Goal: Information Seeking & Learning: Find specific fact

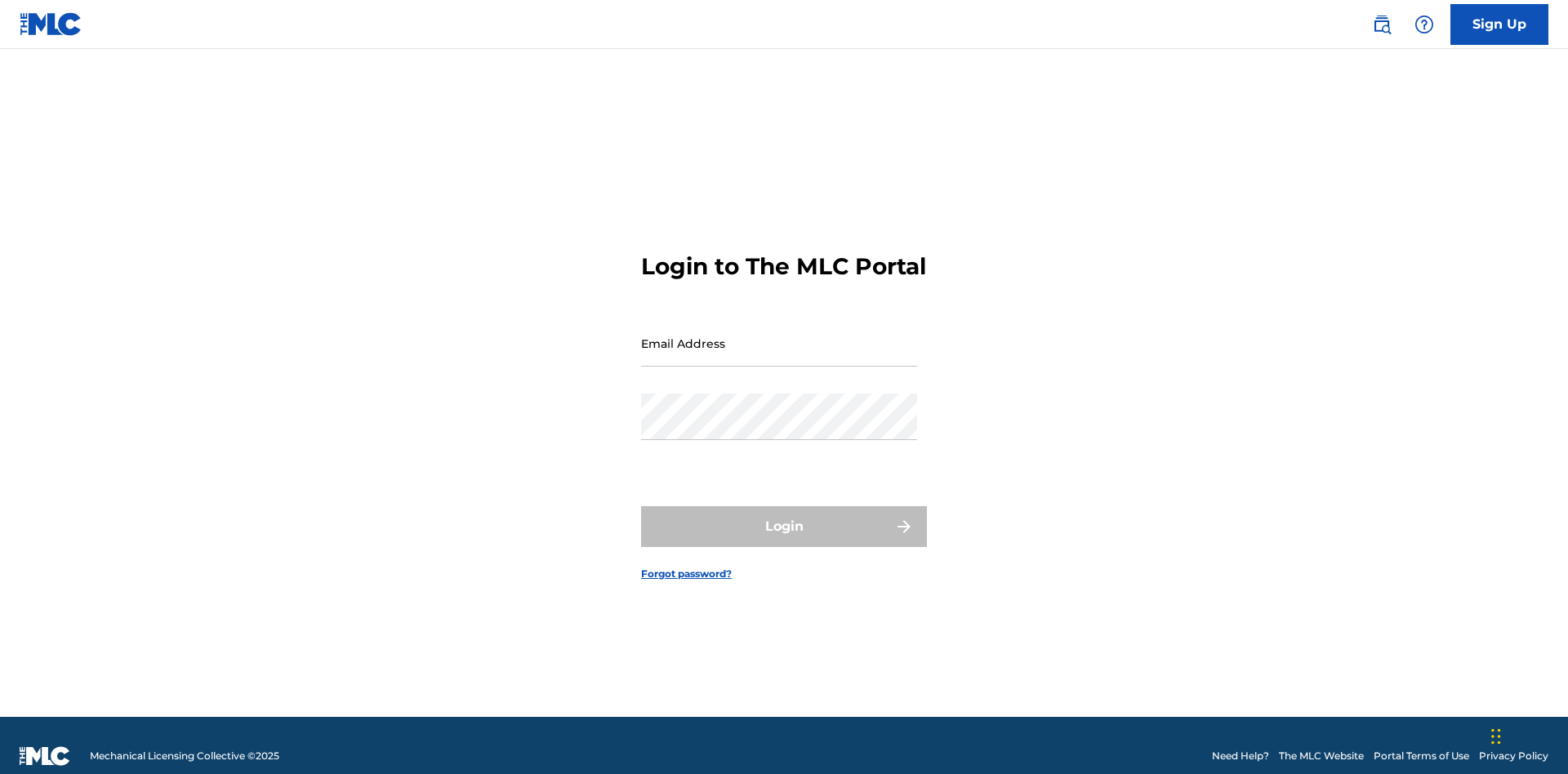
scroll to position [21, 0]
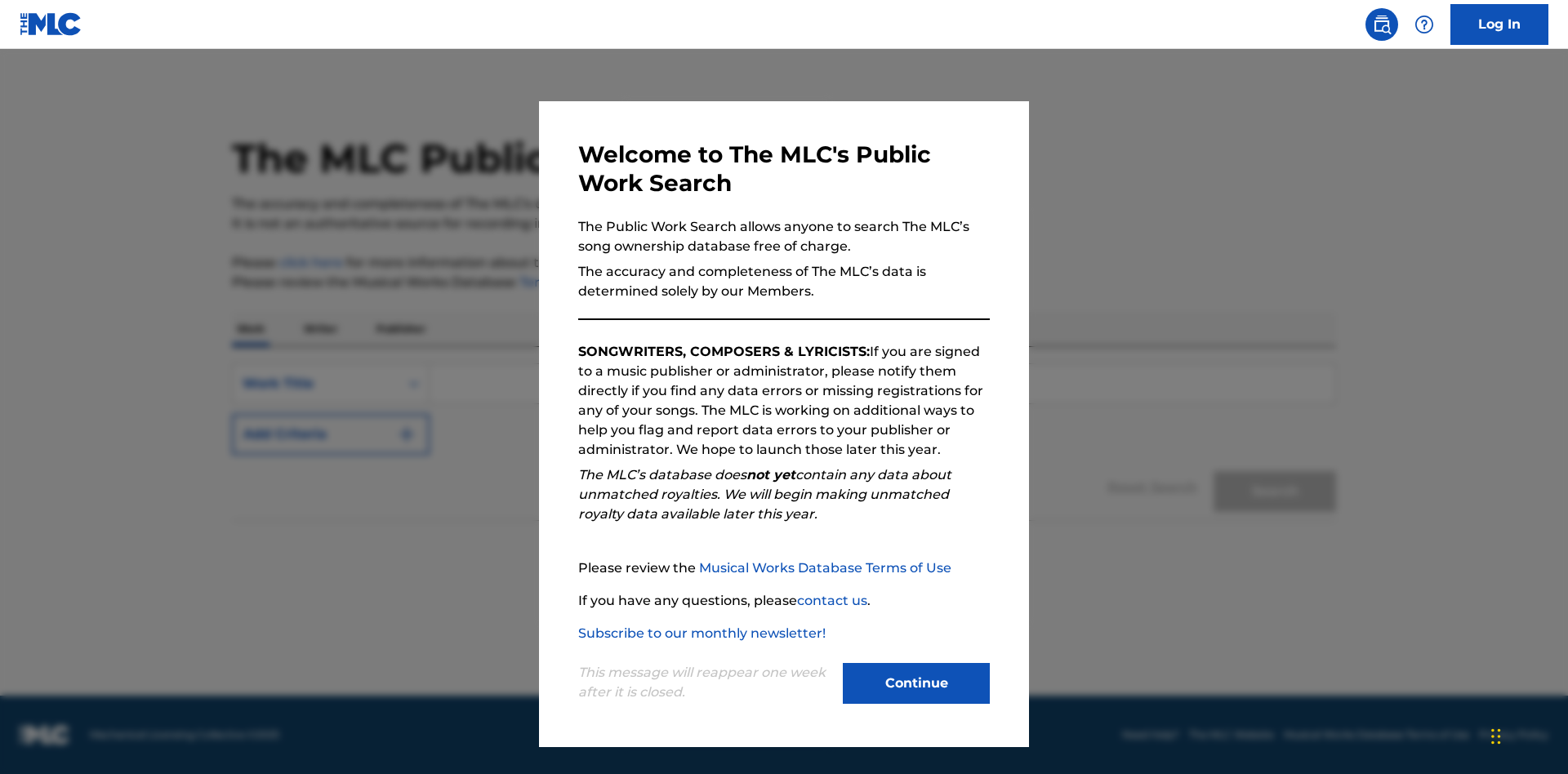
click at [917, 683] on button "Continue" at bounding box center [917, 682] width 147 height 41
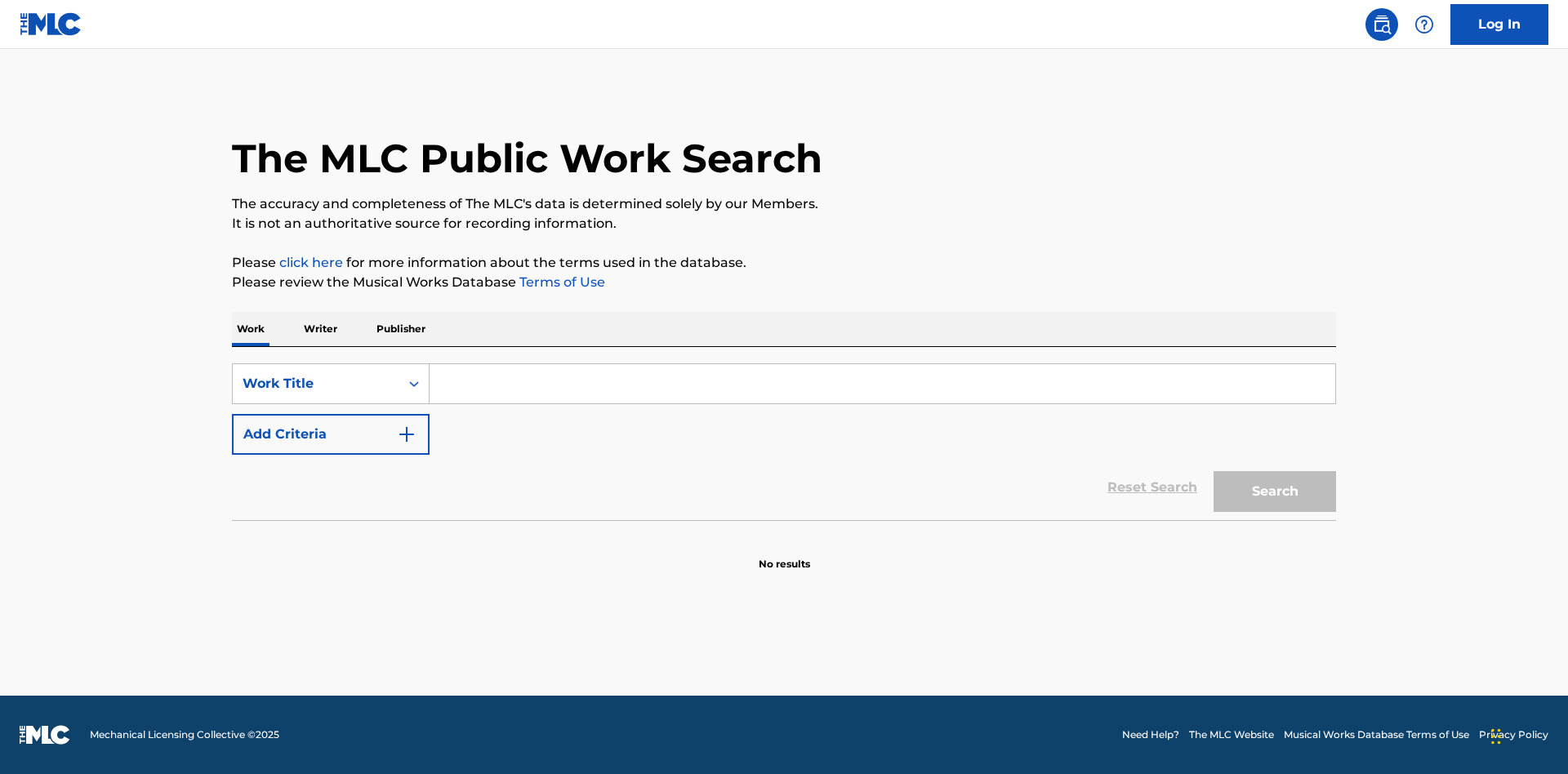
click at [320, 329] on p "Writer" at bounding box center [320, 329] width 43 height 34
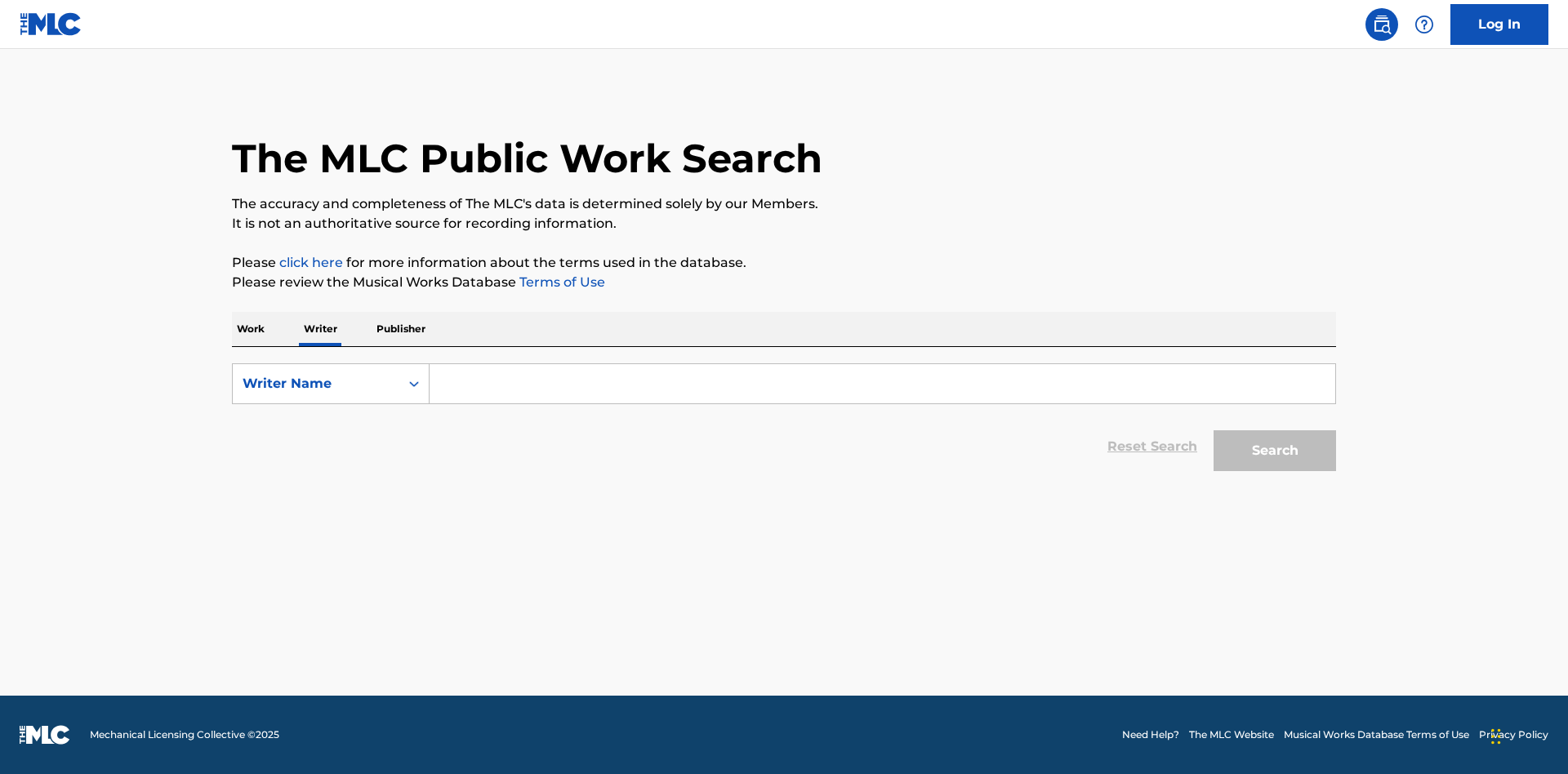
click at [882, 384] on input "Search Form" at bounding box center [883, 383] width 906 height 39
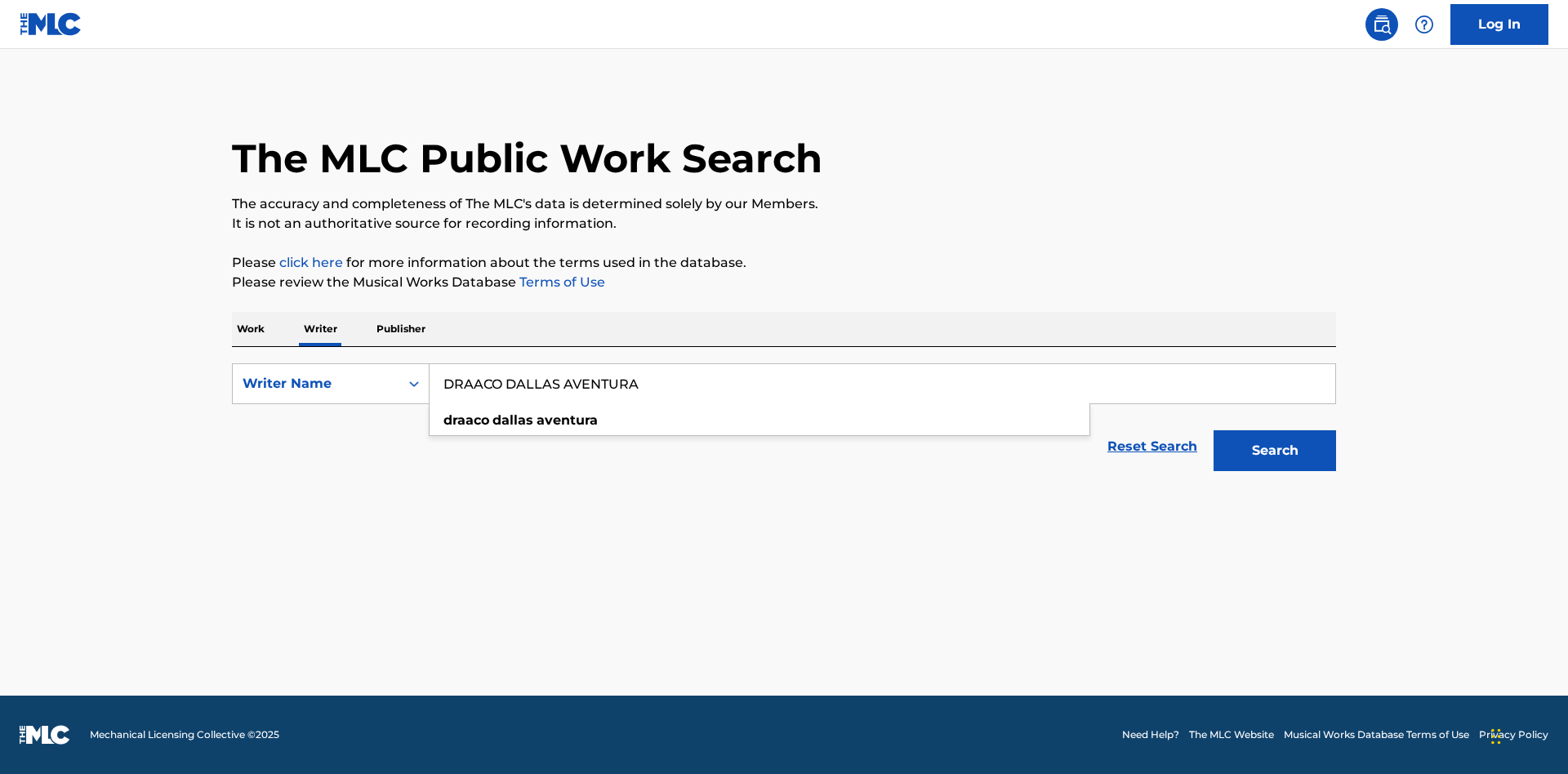
type input "DRAACO DALLAS AVENTURA"
click at [1275, 451] on button "Search" at bounding box center [1275, 450] width 122 height 41
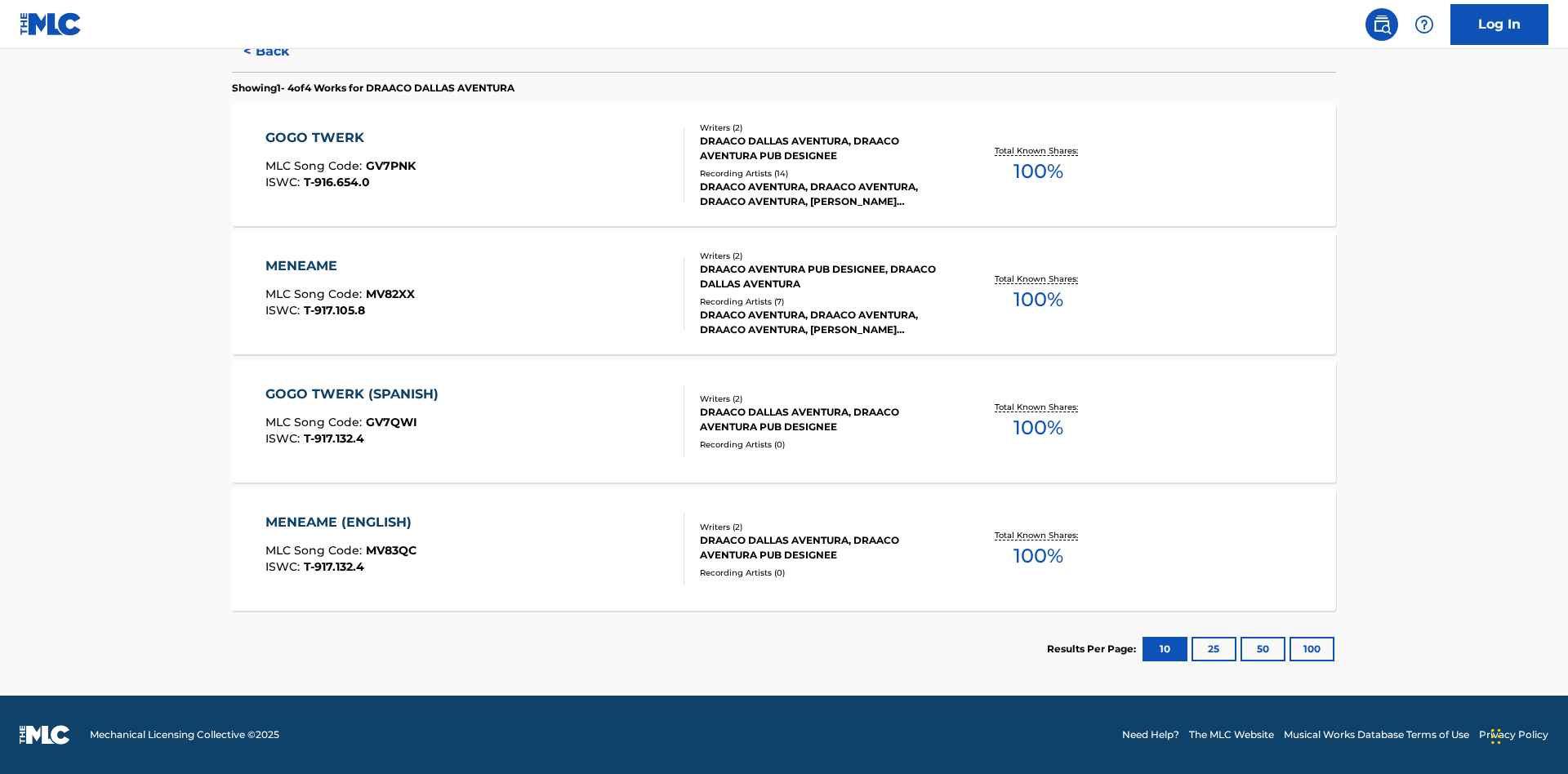
scroll to position [431, 0]
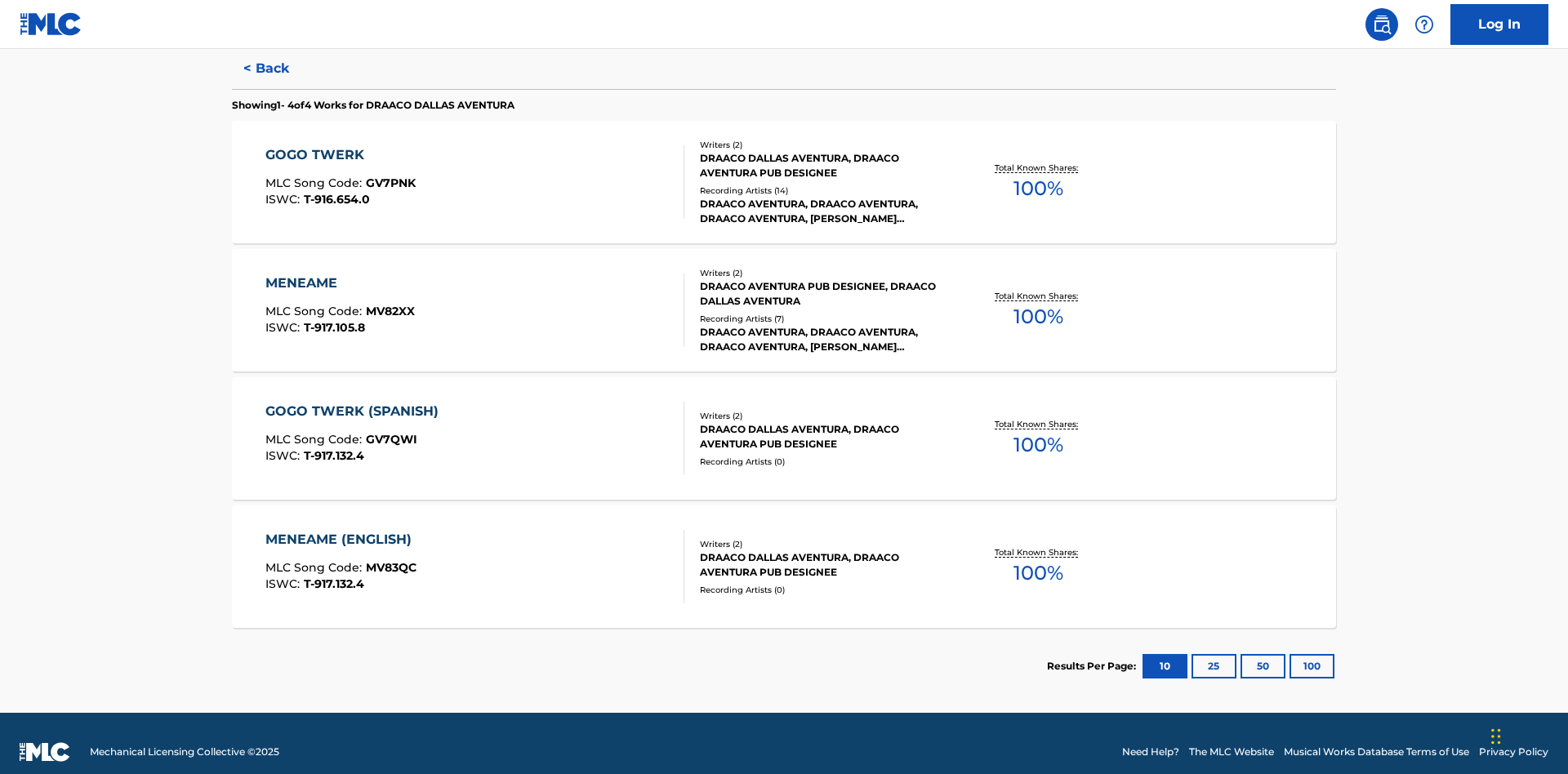
click at [339, 274] on div "MENEAME" at bounding box center [340, 283] width 150 height 20
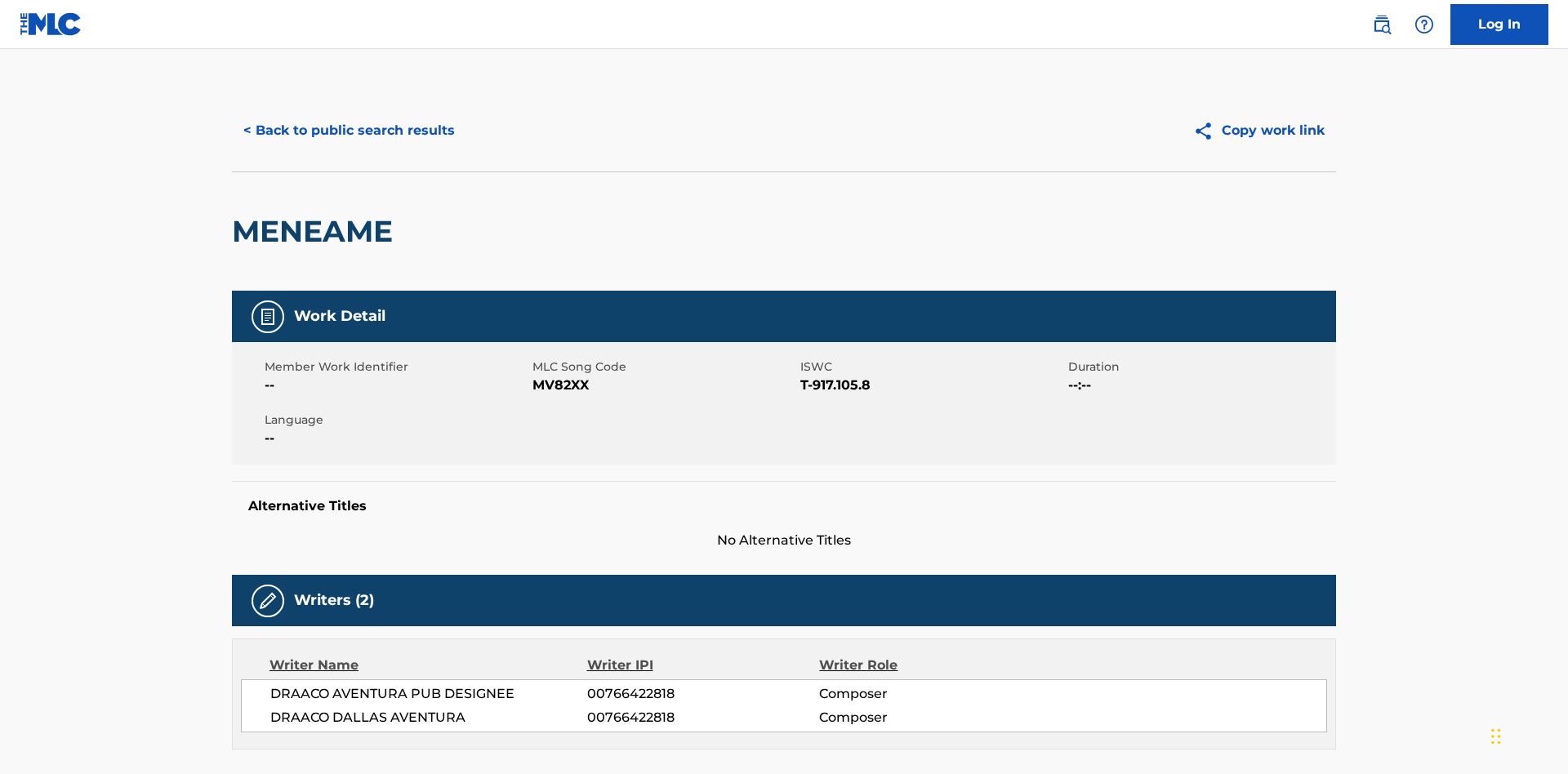
scroll to position [277, 0]
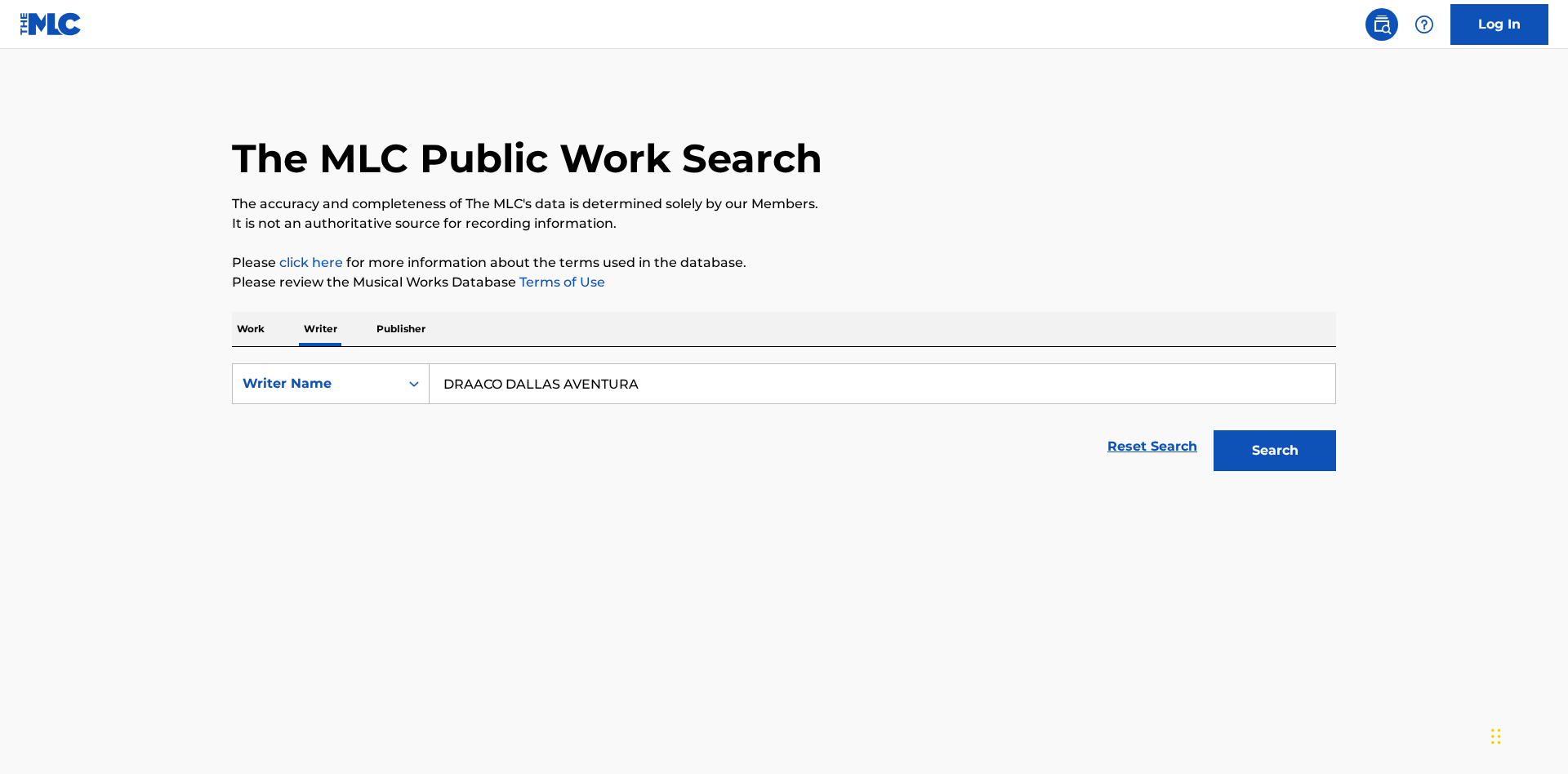
scroll to position [270, 0]
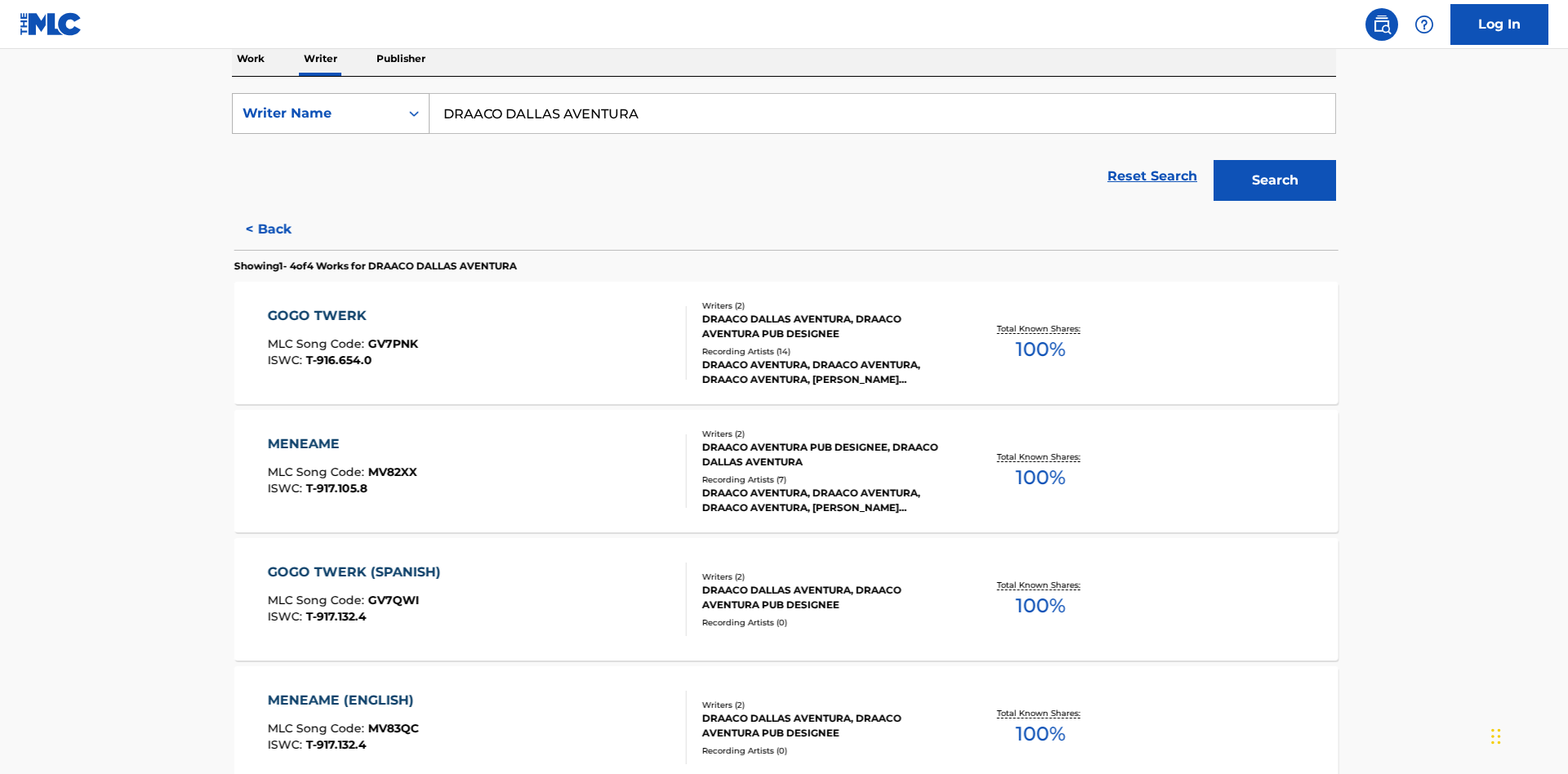
click at [316, 113] on div "Writer Name" at bounding box center [316, 113] width 147 height 20
click at [331, 154] on div "Writer IPI" at bounding box center [331, 153] width 196 height 41
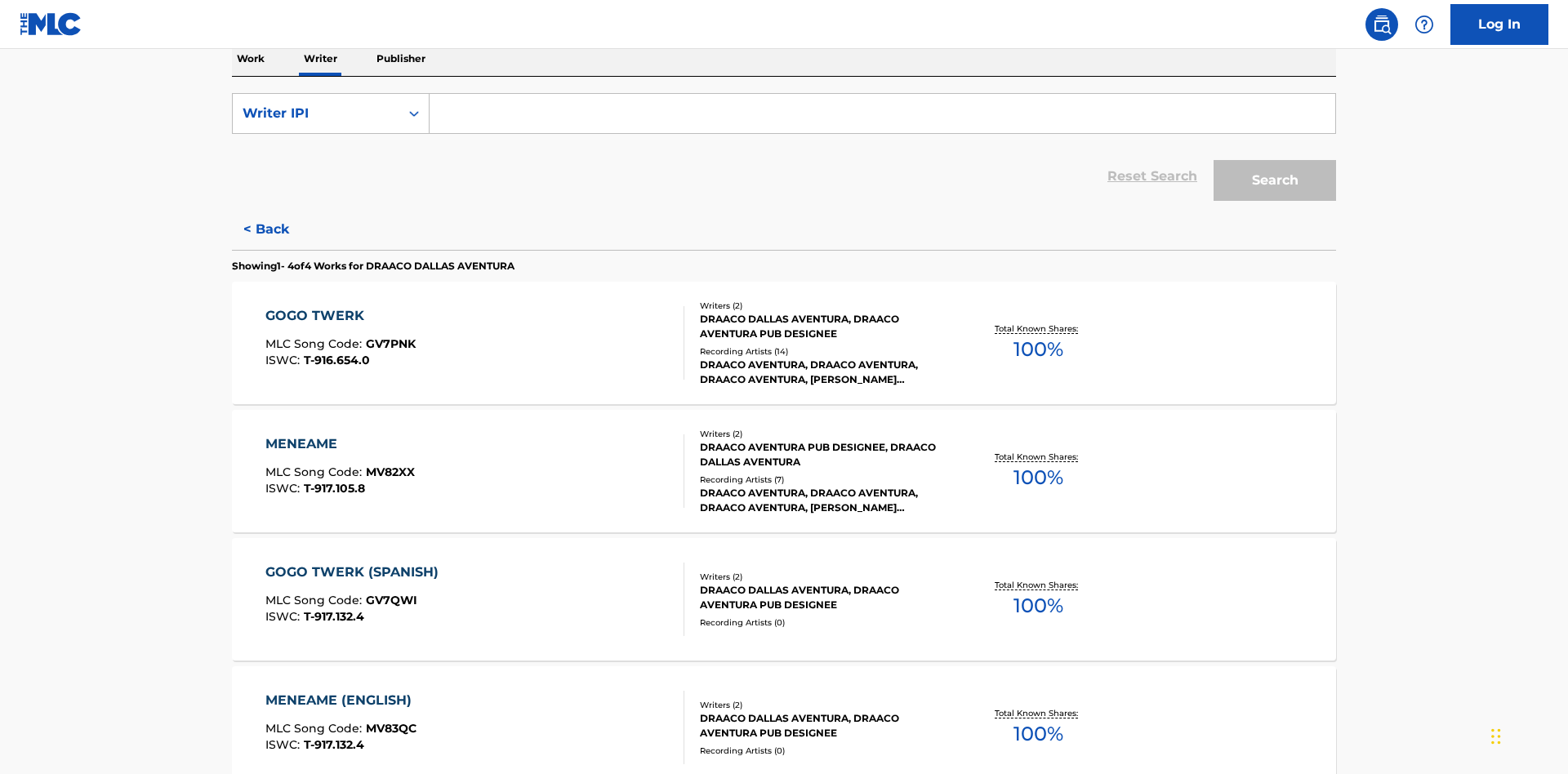
click at [882, 117] on input "Search Form" at bounding box center [883, 112] width 906 height 39
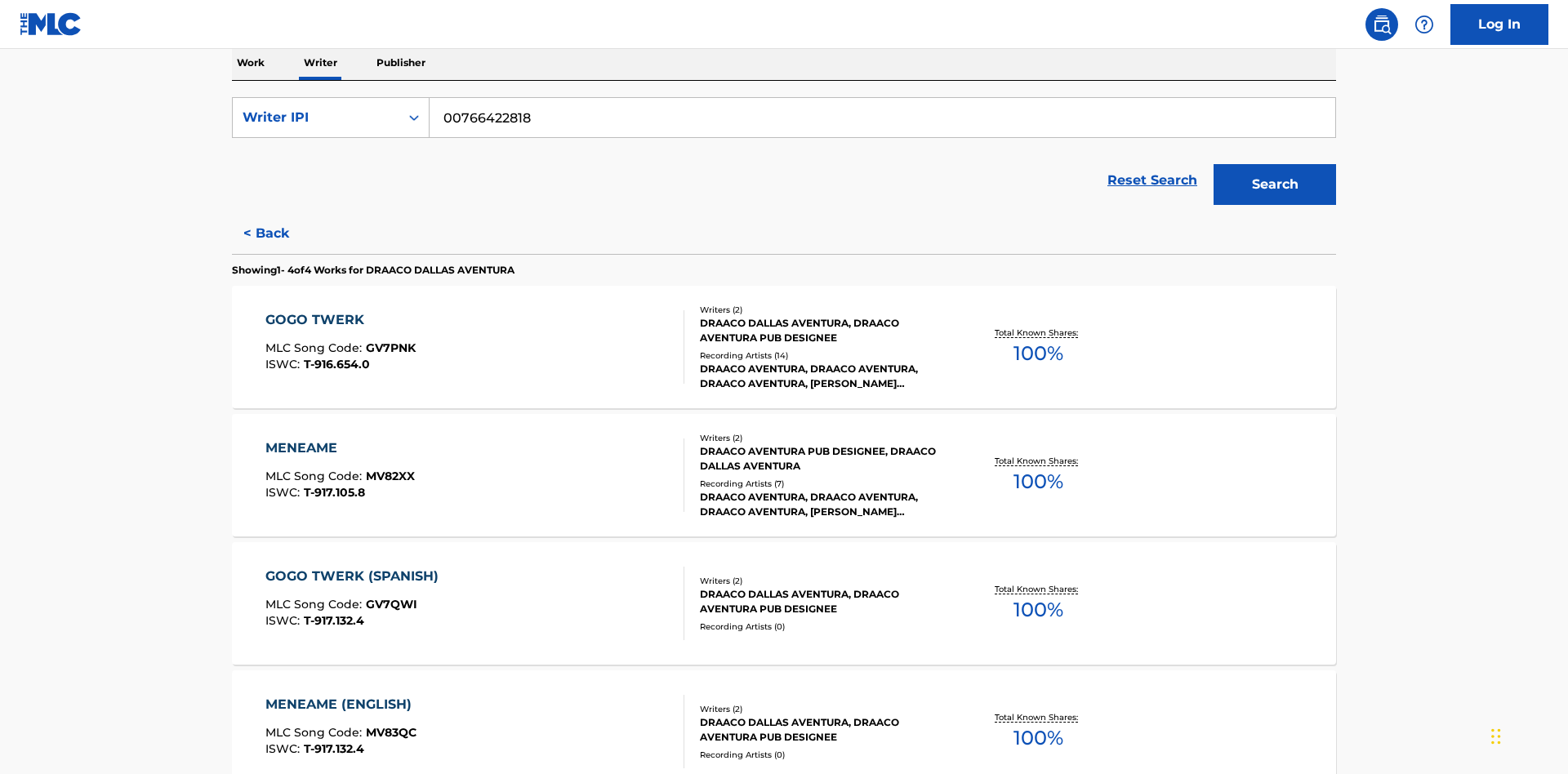
type input "00766422818"
click at [1275, 164] on button "Search" at bounding box center [1275, 184] width 122 height 41
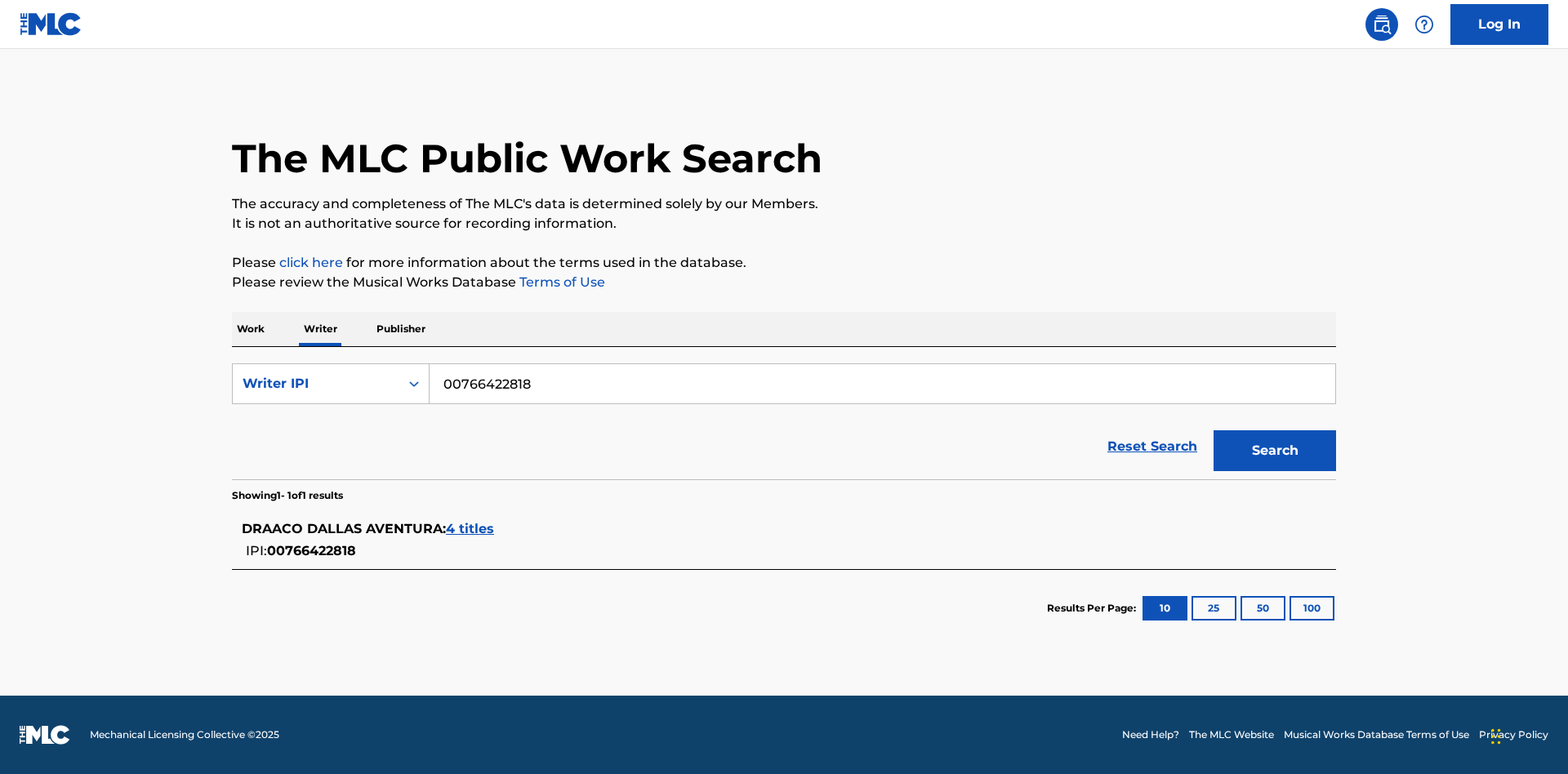
click at [471, 529] on span "4 titles" at bounding box center [470, 528] width 49 height 15
